Goal: Task Accomplishment & Management: Use online tool/utility

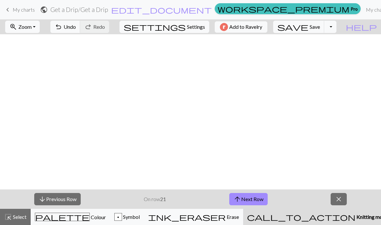
scroll to position [0, 633]
click at [53, 203] on button "arrow_downward Previous Row" at bounding box center [57, 199] width 46 height 12
click at [72, 197] on button "arrow_downward Previous Row" at bounding box center [57, 199] width 46 height 12
click at [60, 200] on button "arrow_downward Previous Row" at bounding box center [57, 199] width 46 height 12
click at [64, 200] on button "arrow_downward Previous Row" at bounding box center [57, 199] width 46 height 12
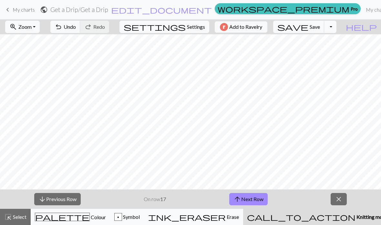
click at [64, 203] on button "arrow_downward Previous Row" at bounding box center [57, 199] width 46 height 12
click at [61, 198] on button "arrow_downward Previous Row" at bounding box center [57, 199] width 46 height 12
click at [66, 199] on button "arrow_downward Previous Row" at bounding box center [57, 199] width 46 height 12
click at [55, 198] on button "arrow_downward Previous Row" at bounding box center [57, 199] width 46 height 12
click at [69, 197] on button "arrow_downward Previous Row" at bounding box center [57, 199] width 46 height 12
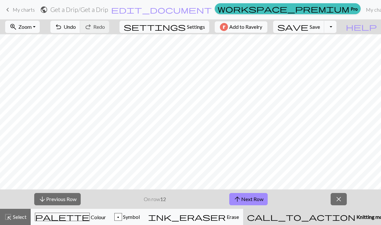
click at [67, 198] on button "arrow_downward Previous Row" at bounding box center [57, 199] width 46 height 12
click at [56, 196] on button "arrow_downward Previous Row" at bounding box center [57, 199] width 46 height 12
click at [54, 197] on button "arrow_downward Previous Row" at bounding box center [57, 199] width 46 height 12
click at [46, 200] on button "arrow_downward Previous Row" at bounding box center [58, 199] width 46 height 12
click at [57, 201] on button "arrow_downward Previous Row" at bounding box center [58, 199] width 46 height 12
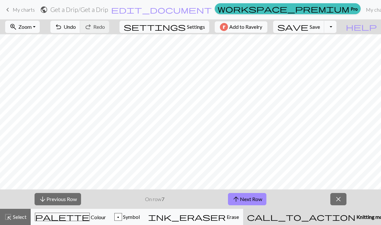
click at [53, 201] on button "arrow_downward Previous Row" at bounding box center [58, 199] width 46 height 12
click at [47, 202] on button "arrow_downward Previous Row" at bounding box center [58, 199] width 46 height 12
click at [55, 197] on button "arrow_downward Previous Row" at bounding box center [58, 199] width 46 height 12
click at [47, 202] on button "arrow_downward Previous Row" at bounding box center [58, 199] width 46 height 12
click at [45, 200] on span "arrow_downward" at bounding box center [43, 198] width 8 height 9
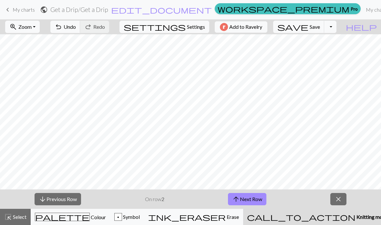
click at [68, 198] on button "arrow_downward Previous Row" at bounding box center [58, 199] width 46 height 12
click at [63, 200] on button "arrow_downward Previous Row" at bounding box center [58, 199] width 46 height 12
click at [254, 194] on button "arrow_upward Next Row" at bounding box center [247, 199] width 38 height 12
click at [256, 198] on button "arrow_upward Next Row" at bounding box center [247, 199] width 38 height 12
click at [255, 198] on button "arrow_upward Next Row" at bounding box center [247, 199] width 38 height 12
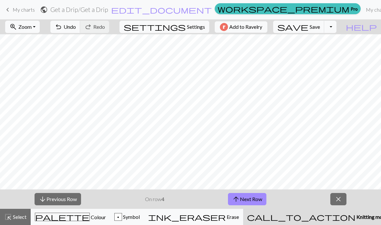
click at [253, 198] on button "arrow_upward Next Row" at bounding box center [247, 199] width 38 height 12
click at [251, 200] on button "arrow_upward Next Row" at bounding box center [247, 199] width 38 height 12
click at [249, 202] on button "arrow_upward Next Row" at bounding box center [247, 199] width 38 height 12
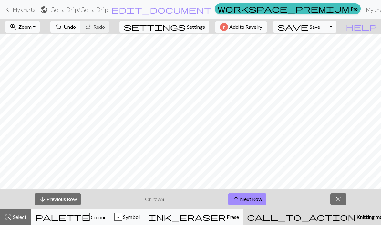
click at [248, 201] on button "arrow_upward Next Row" at bounding box center [247, 199] width 38 height 12
click at [246, 202] on button "arrow_upward Next Row" at bounding box center [248, 199] width 38 height 12
click at [246, 201] on button "arrow_upward Next Row" at bounding box center [248, 199] width 38 height 12
click at [247, 201] on button "arrow_upward Next Row" at bounding box center [248, 199] width 38 height 12
click at [246, 201] on button "arrow_upward Next Row" at bounding box center [248, 199] width 38 height 12
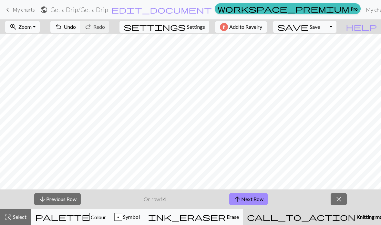
click at [248, 201] on button "arrow_upward Next Row" at bounding box center [248, 199] width 38 height 12
click at [247, 201] on button "arrow_upward Next Row" at bounding box center [248, 199] width 38 height 12
click at [247, 200] on button "arrow_upward Next Row" at bounding box center [248, 199] width 38 height 12
click at [244, 200] on button "arrow_upward Next Row" at bounding box center [248, 199] width 38 height 12
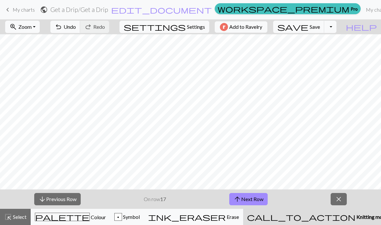
click at [243, 200] on button "arrow_upward Next Row" at bounding box center [248, 199] width 38 height 12
click at [242, 200] on button "arrow_upward Next Row" at bounding box center [248, 199] width 38 height 12
click at [242, 199] on button "arrow_upward Next Row" at bounding box center [248, 199] width 38 height 12
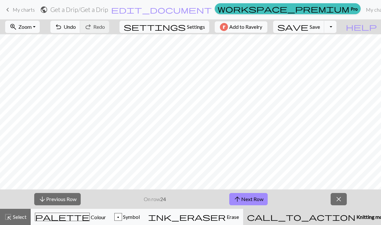
click at [242, 200] on button "arrow_upward Next Row" at bounding box center [248, 199] width 38 height 12
click at [242, 201] on button "arrow_upward Next Row" at bounding box center [248, 199] width 38 height 12
click at [240, 201] on span "arrow_upward" at bounding box center [237, 198] width 8 height 9
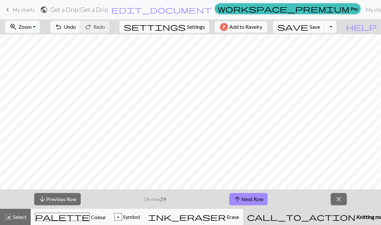
click at [240, 201] on span "arrow_upward" at bounding box center [237, 198] width 8 height 9
click at [240, 202] on span "arrow_upward" at bounding box center [237, 198] width 8 height 9
click at [248, 201] on button "arrow_upward Next Row" at bounding box center [248, 199] width 38 height 12
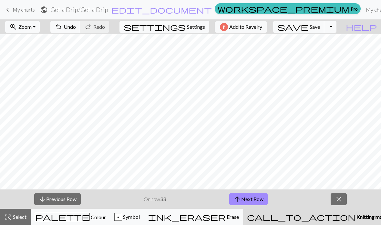
click at [248, 201] on button "arrow_upward Next Row" at bounding box center [248, 199] width 38 height 12
click at [245, 201] on button "arrow_upward Next Row" at bounding box center [248, 199] width 38 height 12
click at [90, 217] on span "Colour" at bounding box center [98, 217] width 16 height 6
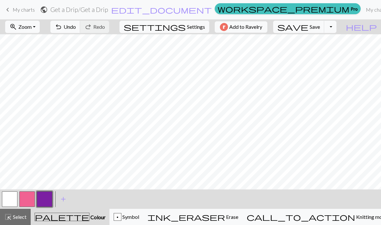
click at [9, 198] on button "button" at bounding box center [9, 198] width 15 height 15
click at [31, 197] on button "button" at bounding box center [26, 198] width 15 height 15
click at [6, 197] on button "button" at bounding box center [9, 198] width 15 height 15
click at [46, 202] on button "button" at bounding box center [44, 198] width 15 height 15
click at [10, 198] on button "button" at bounding box center [9, 198] width 15 height 15
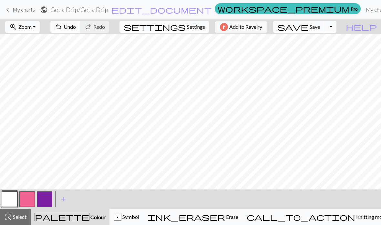
click at [45, 199] on button "button" at bounding box center [44, 198] width 15 height 15
click at [355, 219] on span "Knitting mode" at bounding box center [371, 216] width 33 height 6
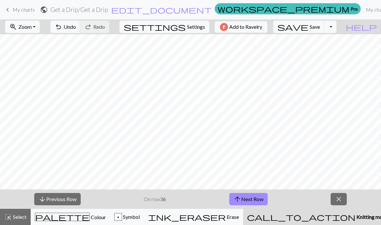
click at [63, 200] on button "arrow_downward Previous Row" at bounding box center [57, 199] width 46 height 12
click at [57, 198] on button "arrow_downward Previous Row" at bounding box center [57, 199] width 46 height 12
click at [57, 202] on button "arrow_downward Previous Row" at bounding box center [57, 199] width 46 height 12
click at [60, 193] on button "arrow_downward Previous Row" at bounding box center [57, 199] width 46 height 12
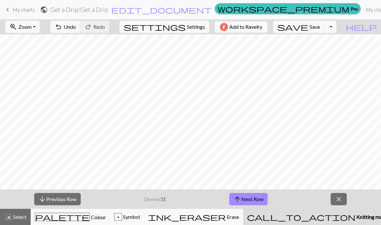
click at [49, 205] on button "arrow_downward Previous Row" at bounding box center [57, 199] width 46 height 12
click at [69, 198] on button "arrow_downward Previous Row" at bounding box center [57, 199] width 46 height 12
click at [52, 202] on button "arrow_downward Previous Row" at bounding box center [57, 199] width 46 height 12
click at [40, 199] on span "arrow_downward" at bounding box center [42, 198] width 8 height 9
click at [60, 203] on button "arrow_downward Previous Row" at bounding box center [57, 199] width 46 height 12
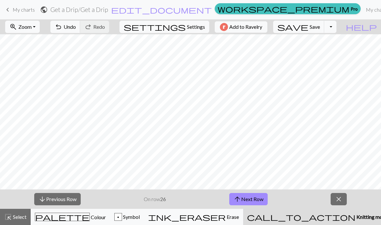
click at [44, 199] on span "arrow_downward" at bounding box center [42, 198] width 8 height 9
click at [52, 202] on button "arrow_downward Previous Row" at bounding box center [57, 199] width 46 height 12
click at [54, 201] on button "arrow_downward Previous Row" at bounding box center [57, 199] width 46 height 12
click at [56, 198] on button "arrow_downward Previous Row" at bounding box center [57, 199] width 46 height 12
